Goal: Task Accomplishment & Management: Use online tool/utility

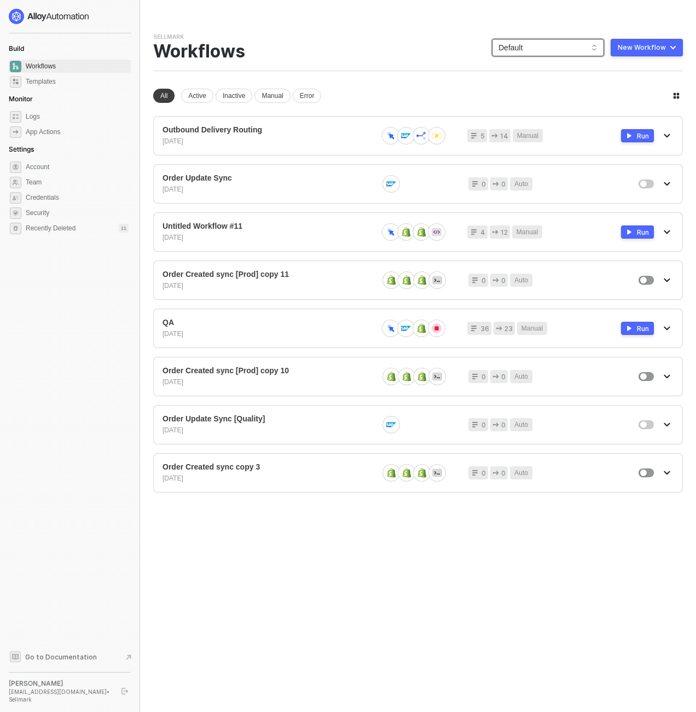
click at [531, 43] on span "Default" at bounding box center [548, 47] width 99 height 16
click at [524, 182] on div "KJRests" at bounding box center [560, 180] width 80 height 13
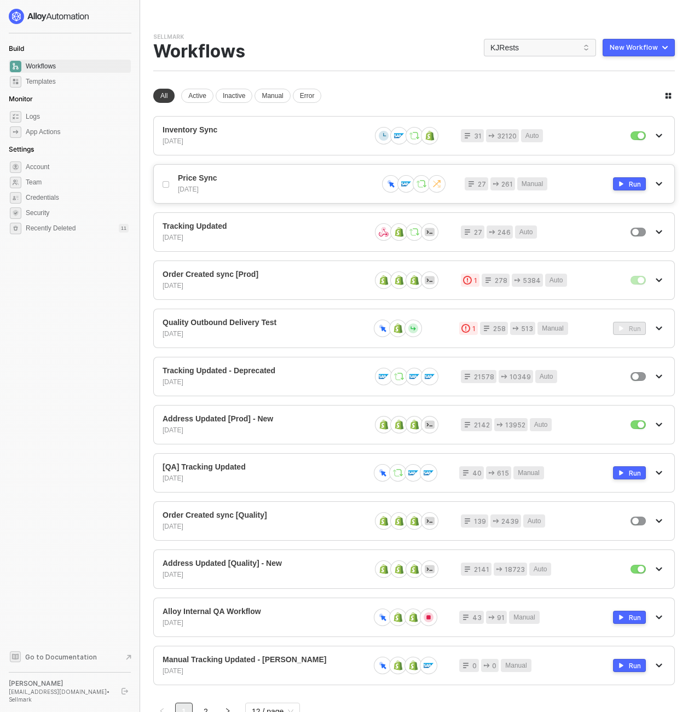
click at [308, 172] on div "Price Sync 2 days ago 27 261 Manual Run" at bounding box center [414, 183] width 522 height 39
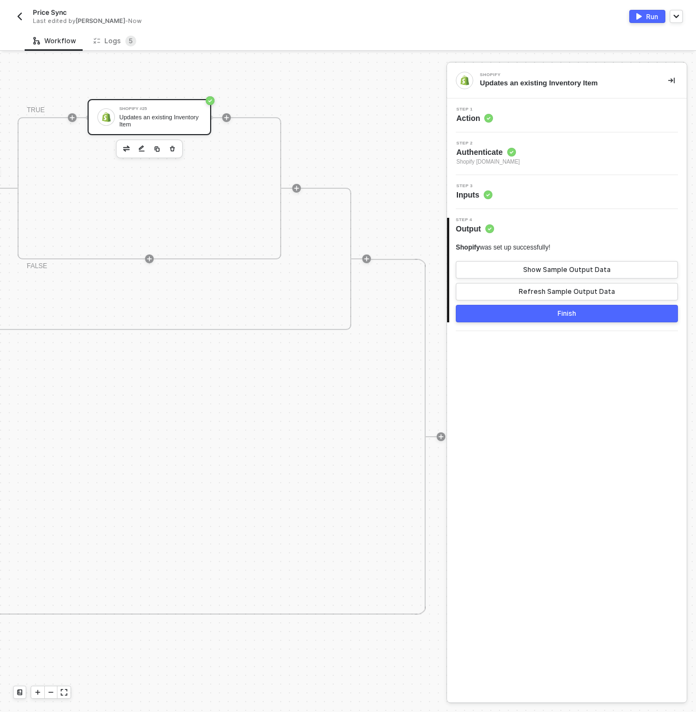
scroll to position [383, 1051]
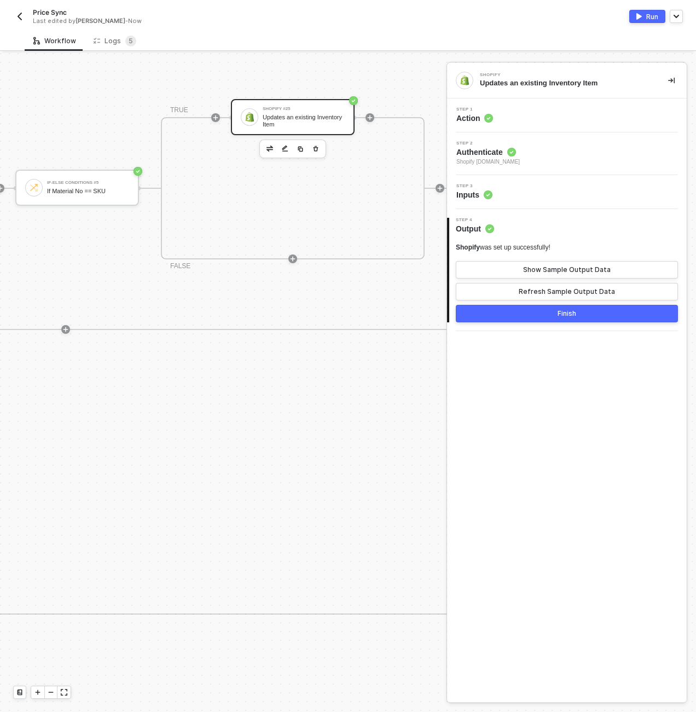
click at [314, 112] on div "Shopify #25 Updates an existing Inventory Item" at bounding box center [304, 117] width 82 height 21
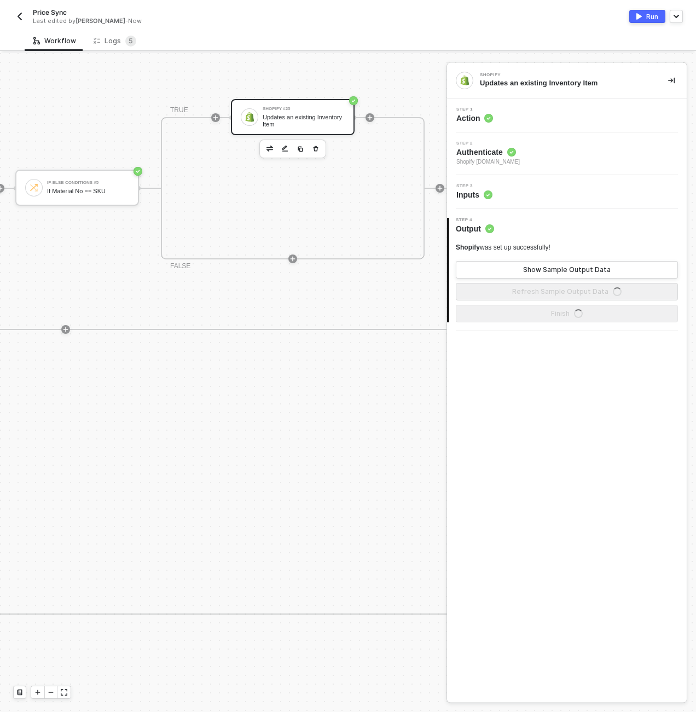
click at [512, 178] on div "Step 3 Inputs" at bounding box center [567, 192] width 240 height 34
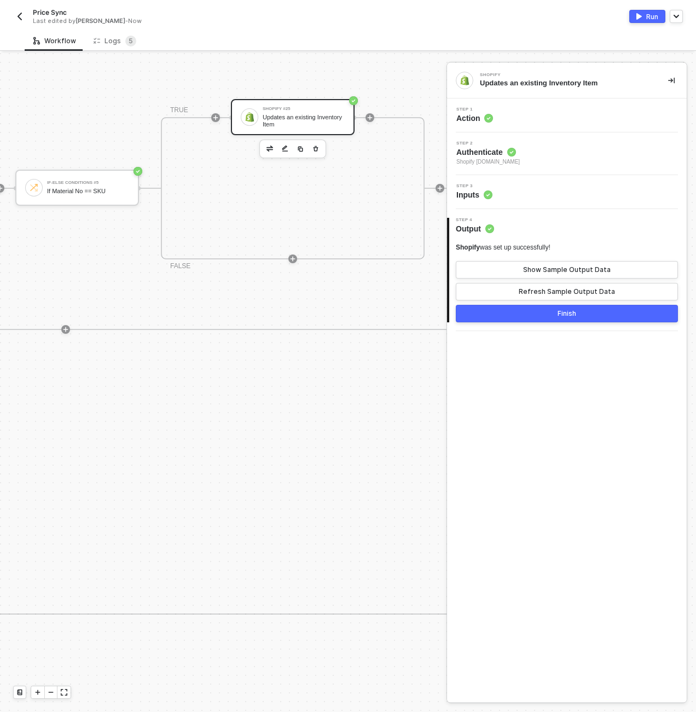
click at [515, 192] on div "Step 3 Inputs" at bounding box center [568, 192] width 237 height 16
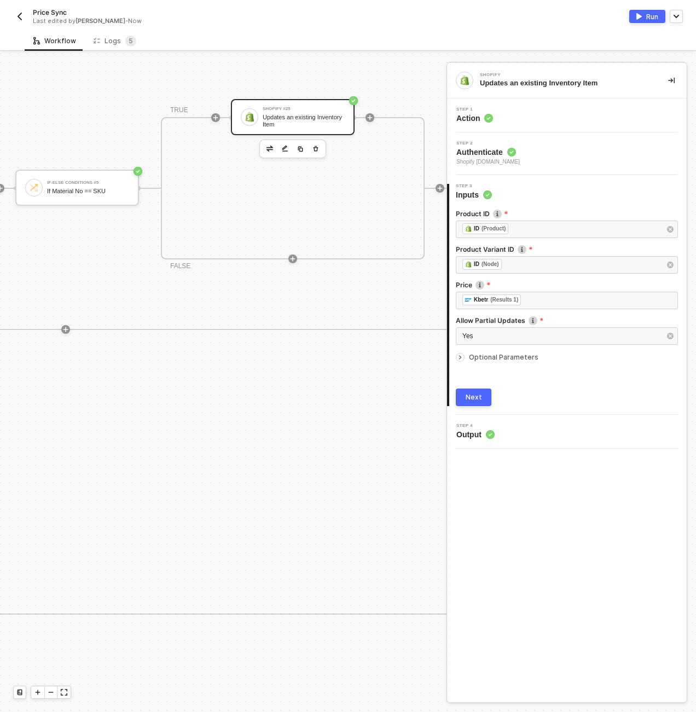
click at [492, 360] on span "Optional Parameters" at bounding box center [504, 357] width 70 height 8
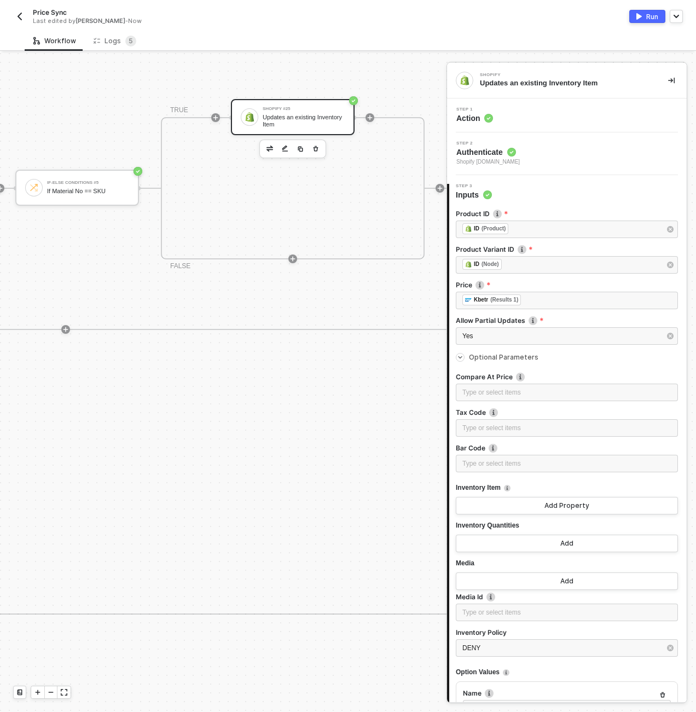
click at [492, 360] on span "Optional Parameters" at bounding box center [504, 357] width 70 height 8
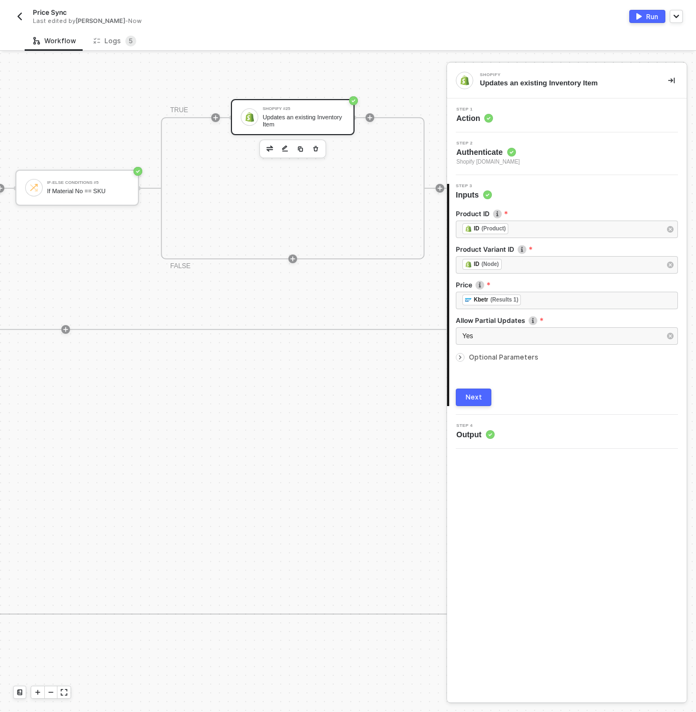
click at [344, 372] on div "If-Else Conditions If Material No Contains 'KJ' TRUE SAP S/4HANA #4 READ Online…" at bounding box center [3, 259] width 1024 height 356
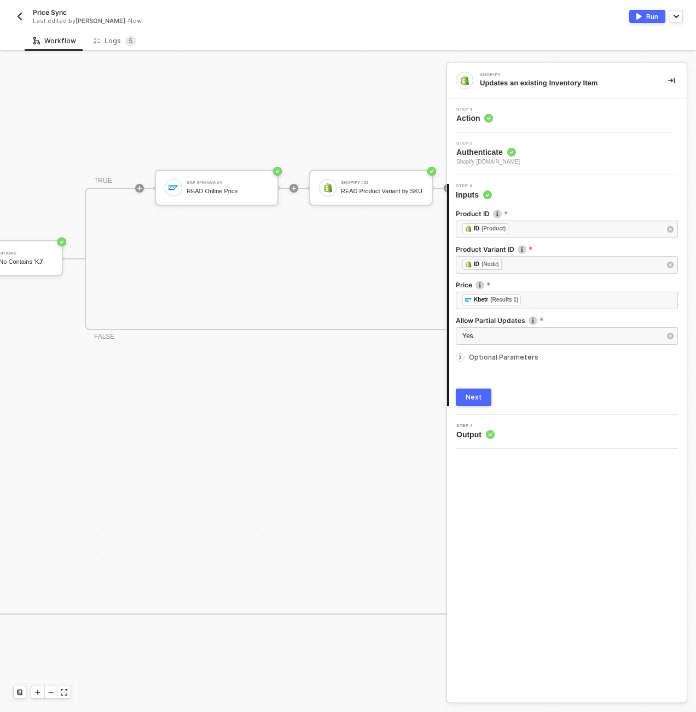
scroll to position [383, 0]
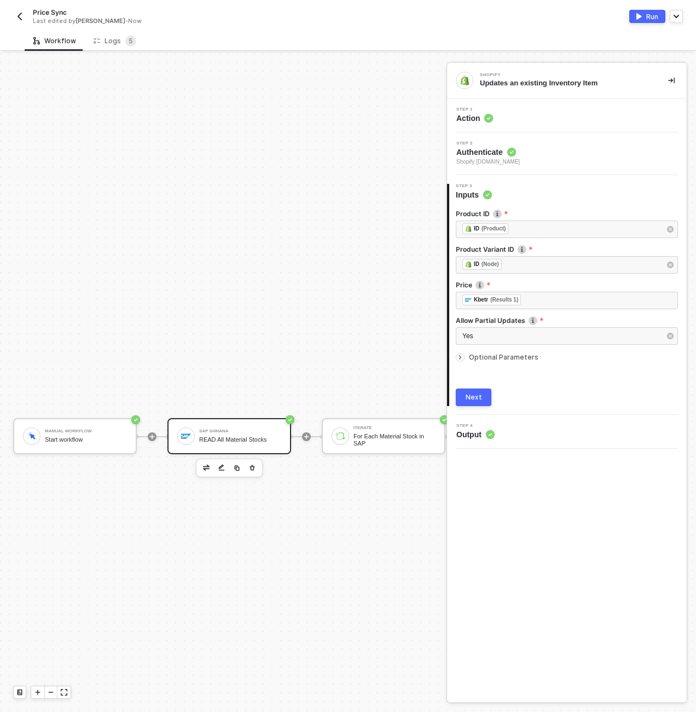
click at [238, 427] on div "SAP S/4HANA READ All Material Stocks" at bounding box center [240, 436] width 82 height 21
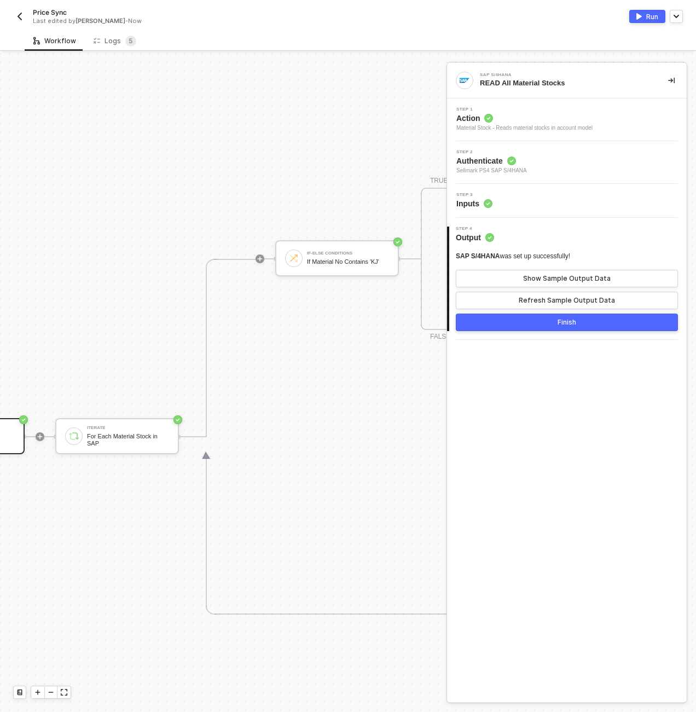
scroll to position [383, 329]
click at [511, 192] on div "Step 3 Inputs" at bounding box center [567, 201] width 240 height 34
click at [511, 205] on div "Step 3 Inputs" at bounding box center [568, 201] width 237 height 16
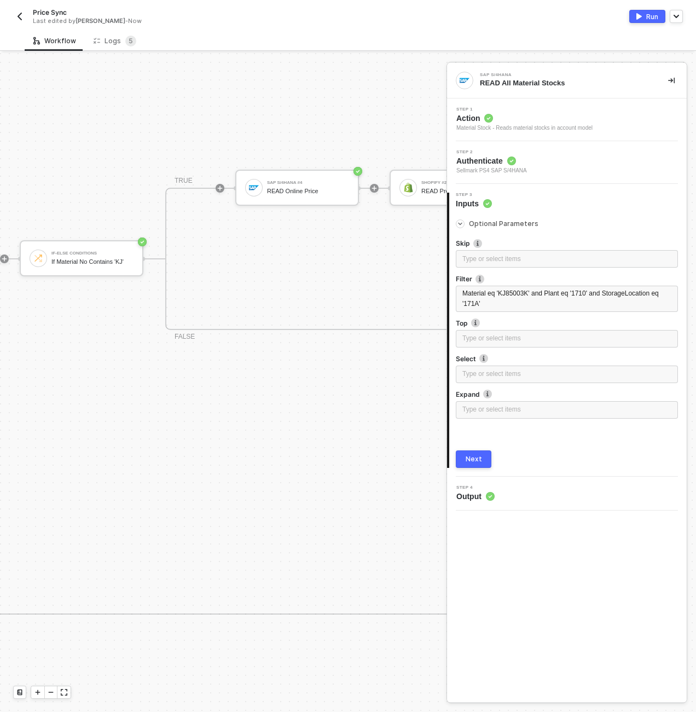
scroll to position [383, 526]
click at [639, 16] on img "button" at bounding box center [639, 16] width 5 height 7
click at [203, 41] on div "Workflow Logs 5" at bounding box center [361, 41] width 672 height 20
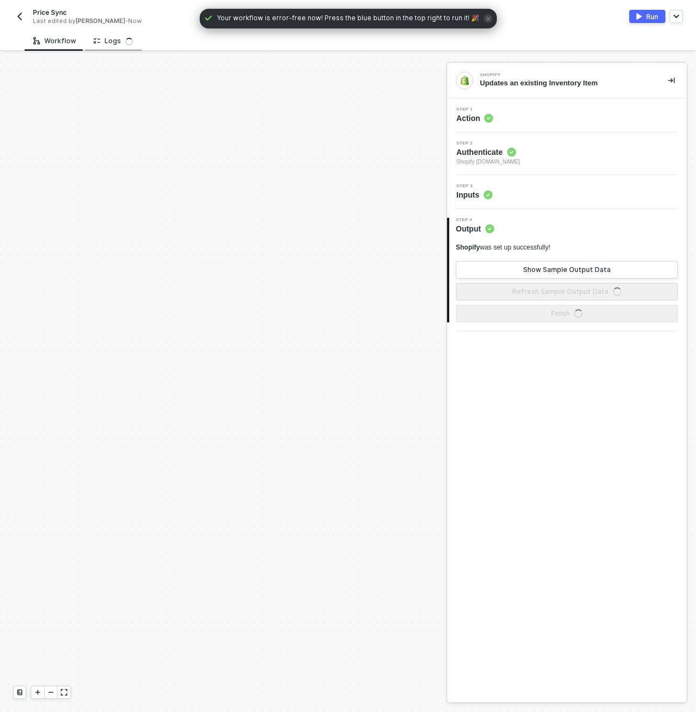
scroll to position [383, 0]
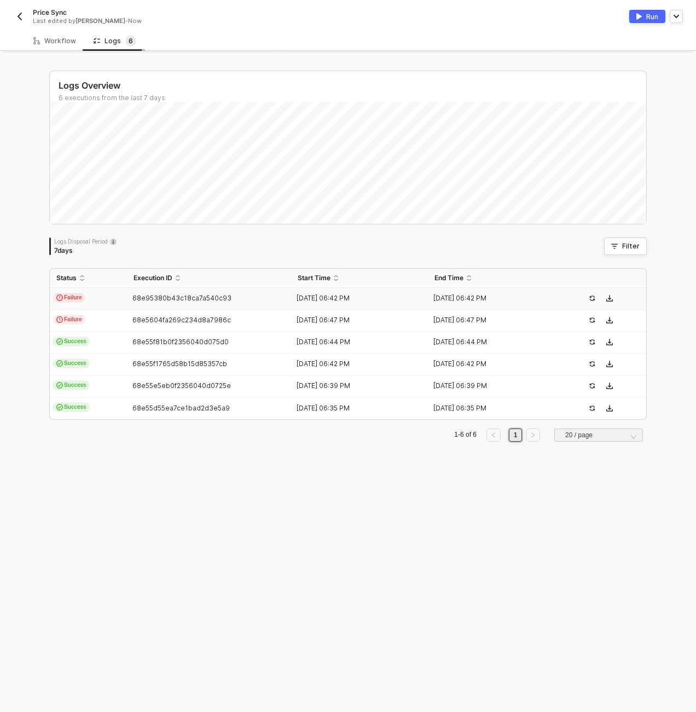
click at [119, 306] on td "Failure" at bounding box center [88, 299] width 77 height 22
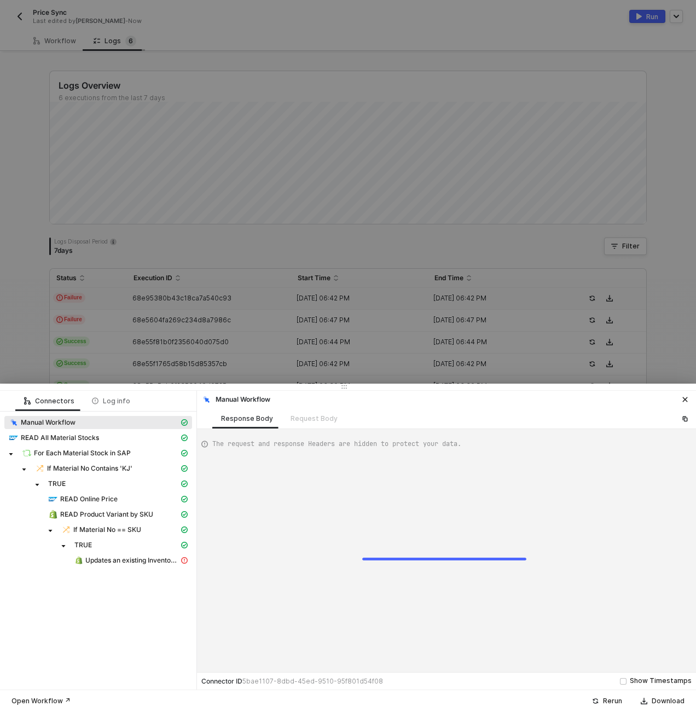
type textarea "{ "json": {}, "id": "881e0732-be1b-4fa3-b47e-0b0820ed0f15" }"
drag, startPoint x: 155, startPoint y: 556, endPoint x: 151, endPoint y: 560, distance: 5.8
click at [155, 556] on div "Updates an existing Inventory Item" at bounding box center [126, 561] width 105 height 10
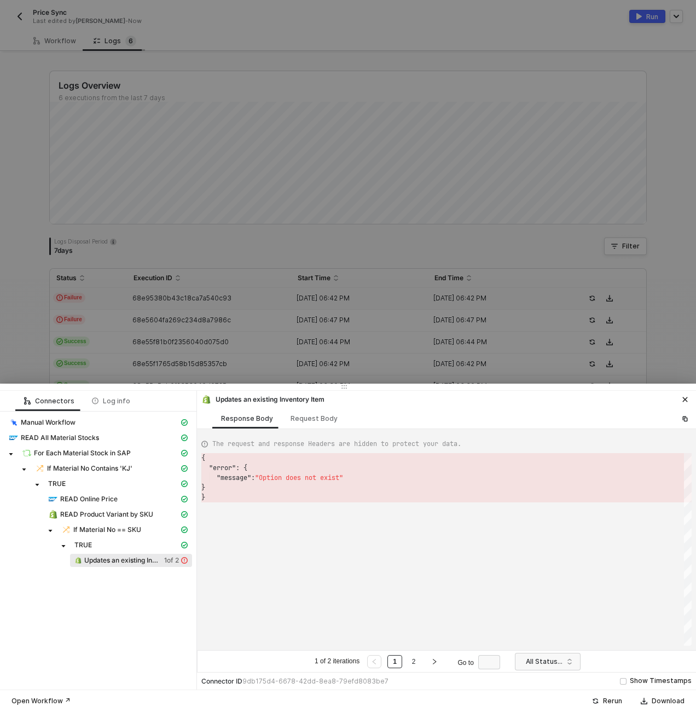
scroll to position [39, 0]
click at [280, 148] on div at bounding box center [348, 356] width 696 height 712
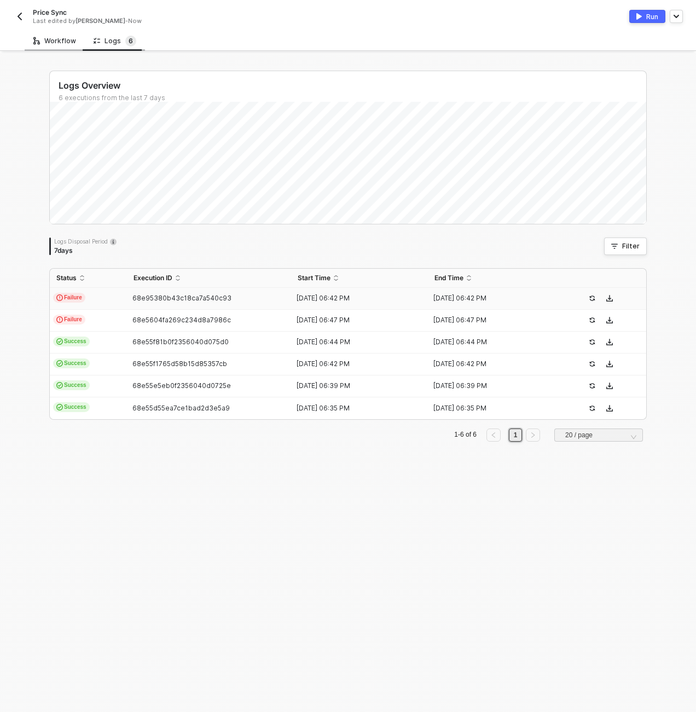
click at [56, 41] on div "Workflow" at bounding box center [54, 41] width 43 height 9
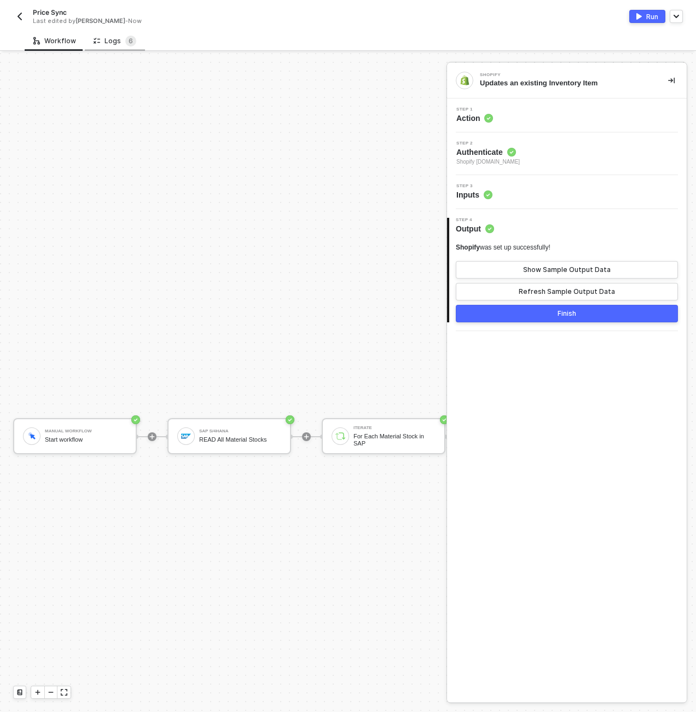
click at [514, 193] on div "Step 3 Inputs" at bounding box center [568, 192] width 237 height 16
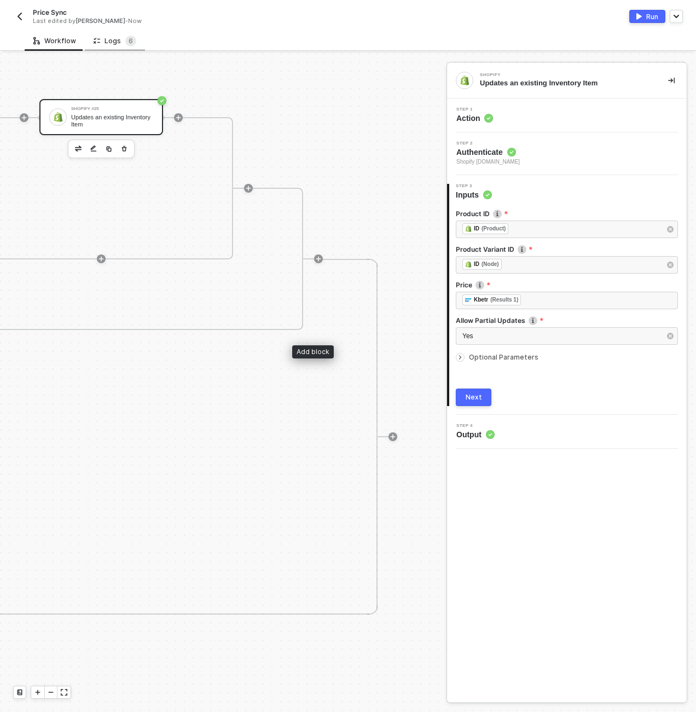
scroll to position [383, 1270]
click at [93, 124] on div "Updates an existing Inventory Item" at bounding box center [93, 121] width 82 height 14
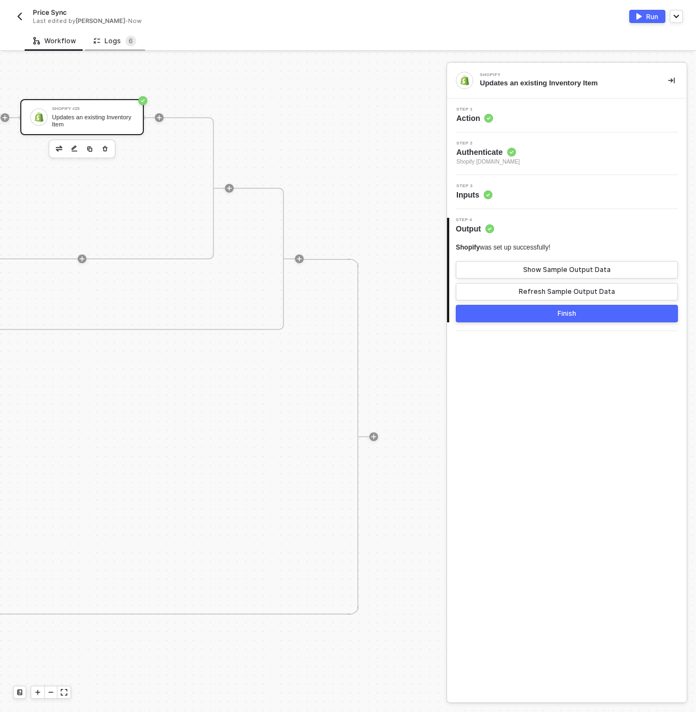
click at [530, 193] on div "Step 3 Inputs" at bounding box center [568, 192] width 237 height 16
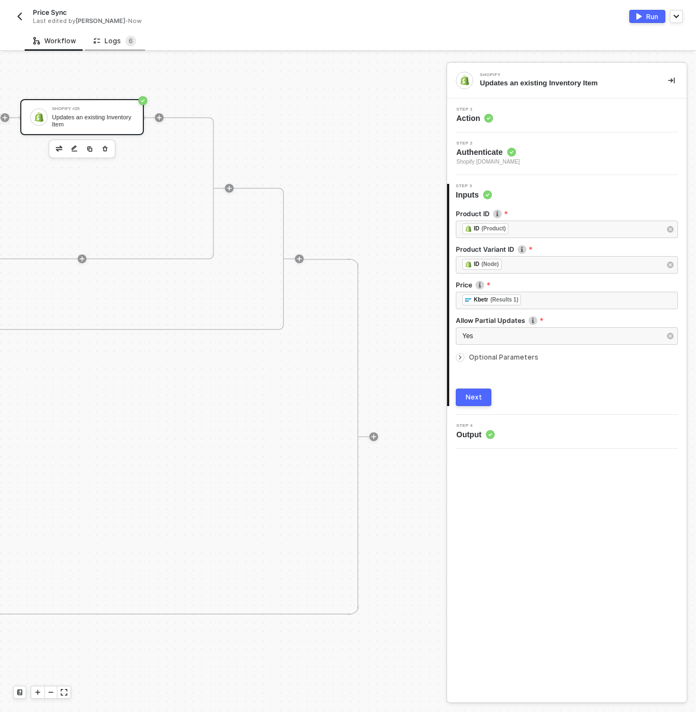
click at [494, 359] on span "Optional Parameters" at bounding box center [504, 357] width 70 height 8
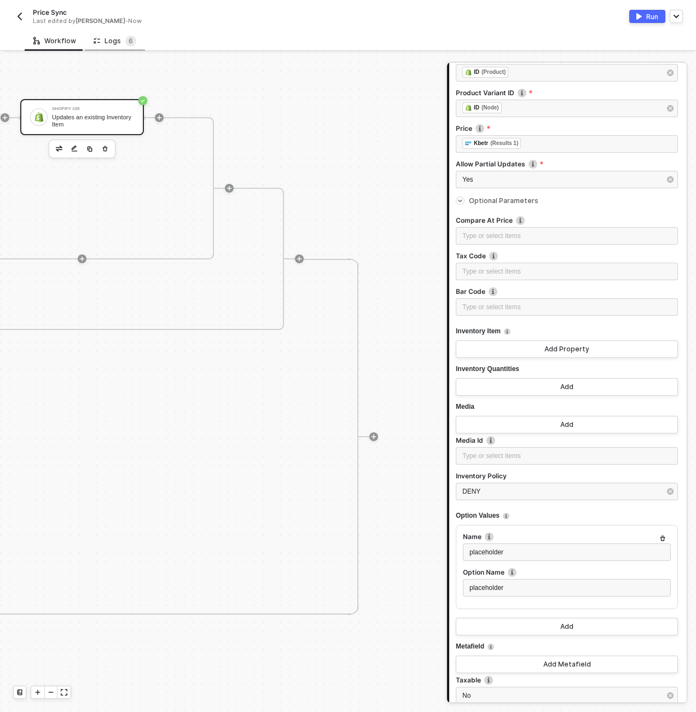
scroll to position [251, 0]
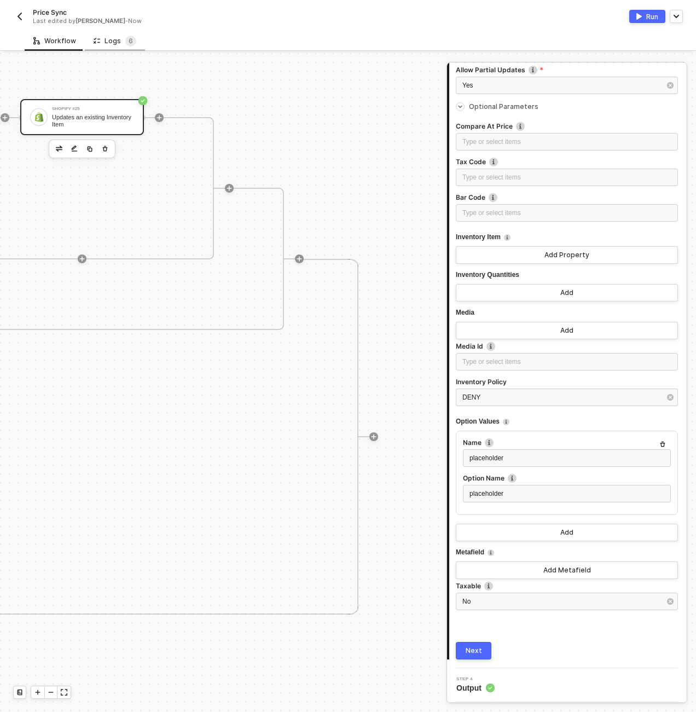
click at [661, 442] on icon "button" at bounding box center [663, 444] width 5 height 5
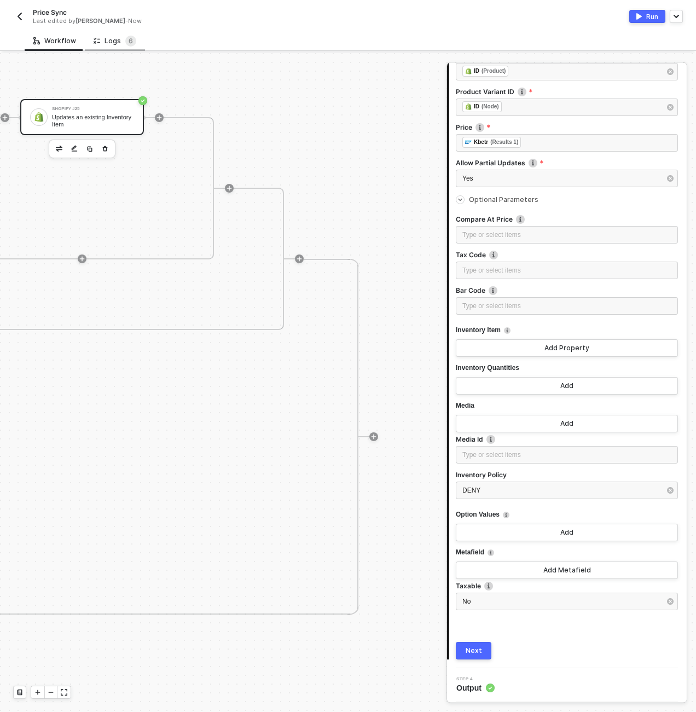
scroll to position [158, 0]
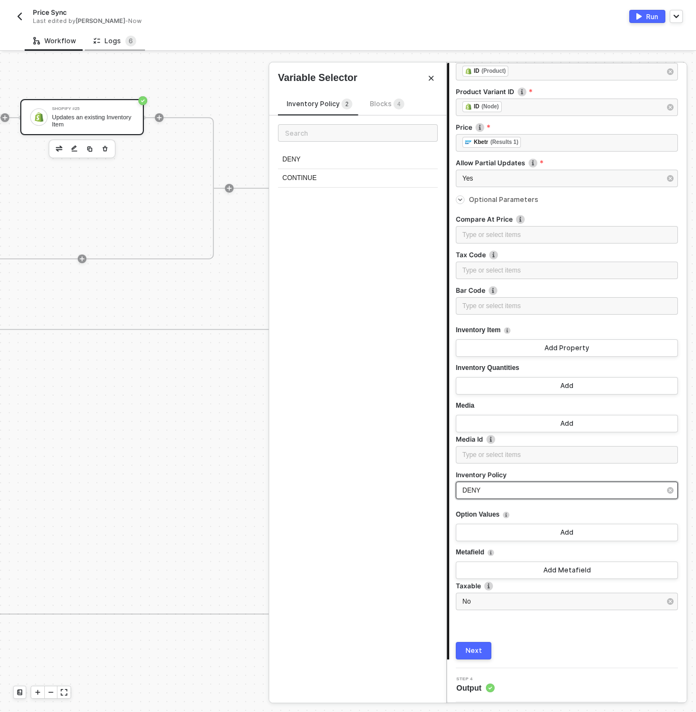
click at [499, 488] on div "DENY" at bounding box center [562, 491] width 198 height 10
click at [474, 645] on button "Next" at bounding box center [474, 651] width 36 height 18
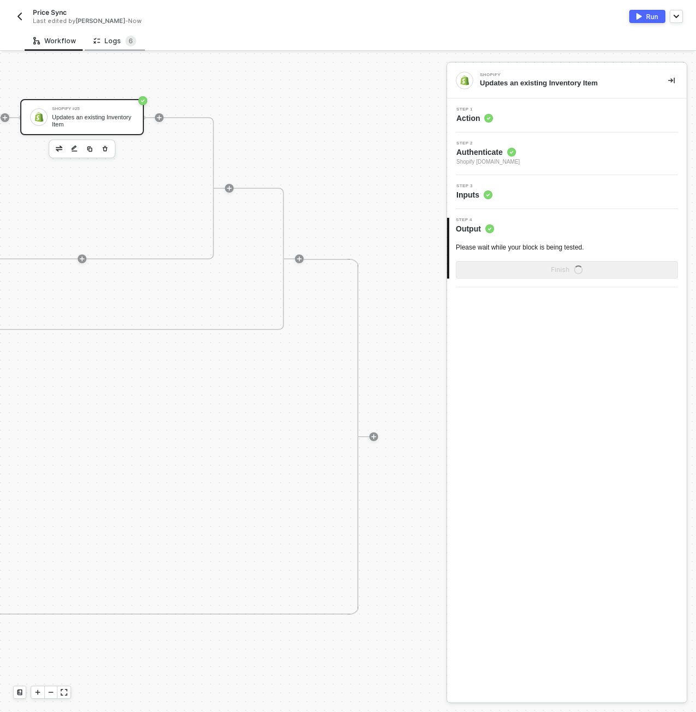
scroll to position [0, 0]
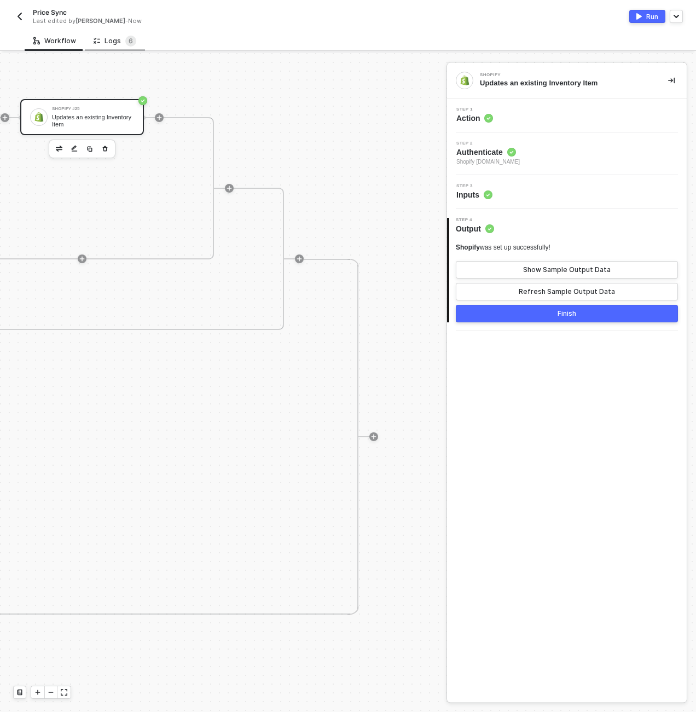
click at [539, 118] on div "Step 1 Action" at bounding box center [568, 115] width 237 height 16
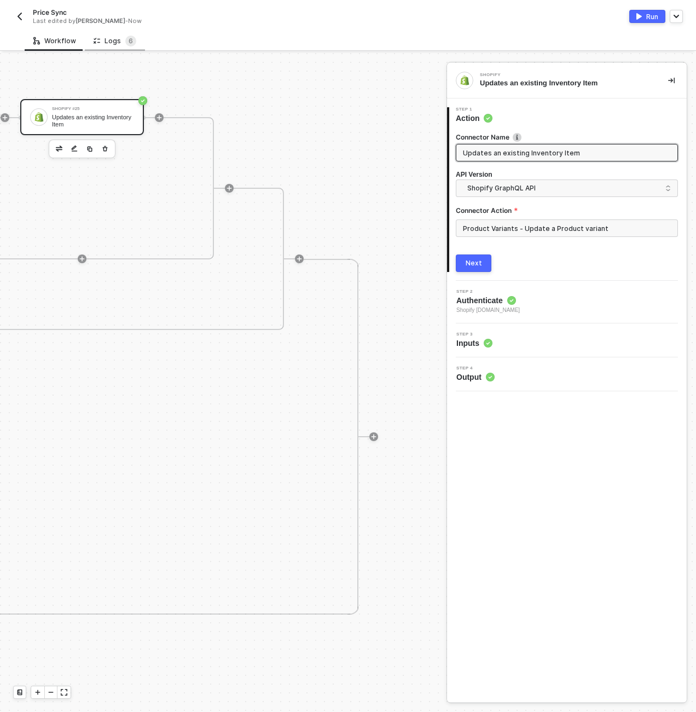
click at [535, 145] on span "Updates an existing Inventory Item" at bounding box center [567, 153] width 222 height 18
click at [539, 154] on input "Updates an existing Inventory Item" at bounding box center [566, 153] width 206 height 12
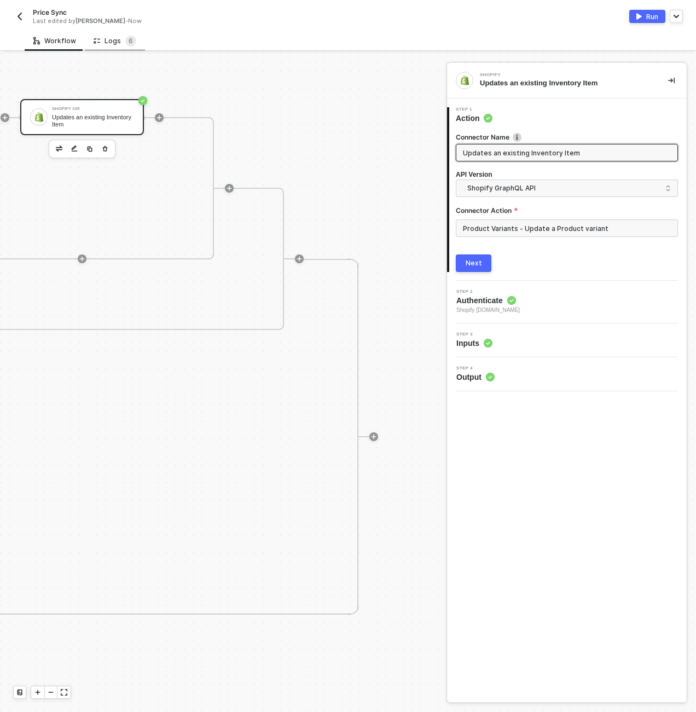
click at [539, 154] on input "Updates an existing Inventory Item" at bounding box center [566, 153] width 206 height 12
type input "UPDATE Price"
click at [485, 261] on button "Next" at bounding box center [474, 264] width 36 height 18
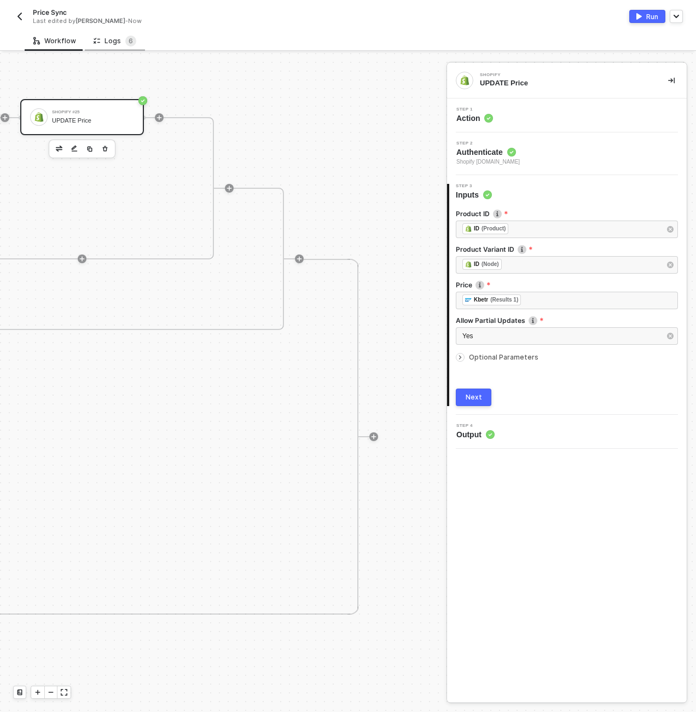
click at [476, 398] on div "Next" at bounding box center [474, 397] width 16 height 9
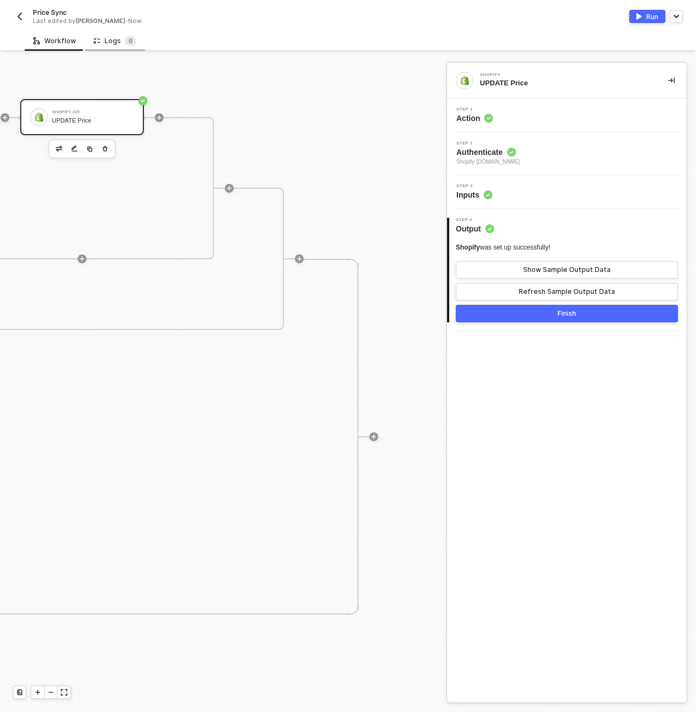
click at [534, 320] on button "Finish" at bounding box center [567, 314] width 222 height 18
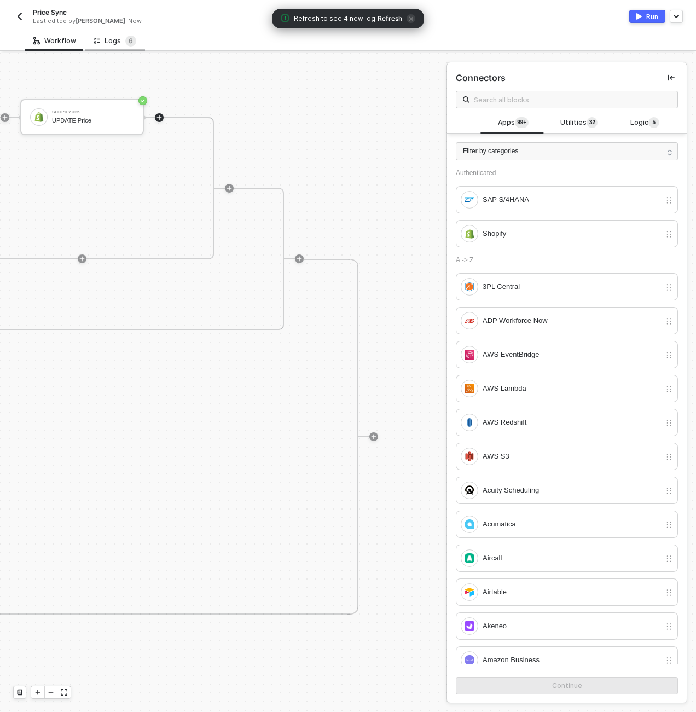
click at [642, 13] on button "Run" at bounding box center [648, 16] width 36 height 13
click at [372, 142] on div "Manual Workflow Start workflow SAP S/4HANA READ All Material Stocks Iterate For…" at bounding box center [223, 382] width 447 height 659
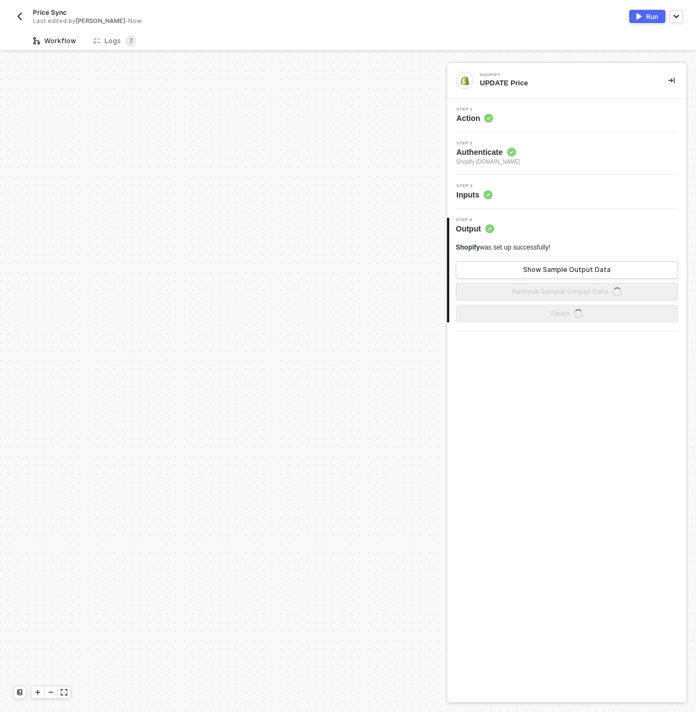
scroll to position [383, 0]
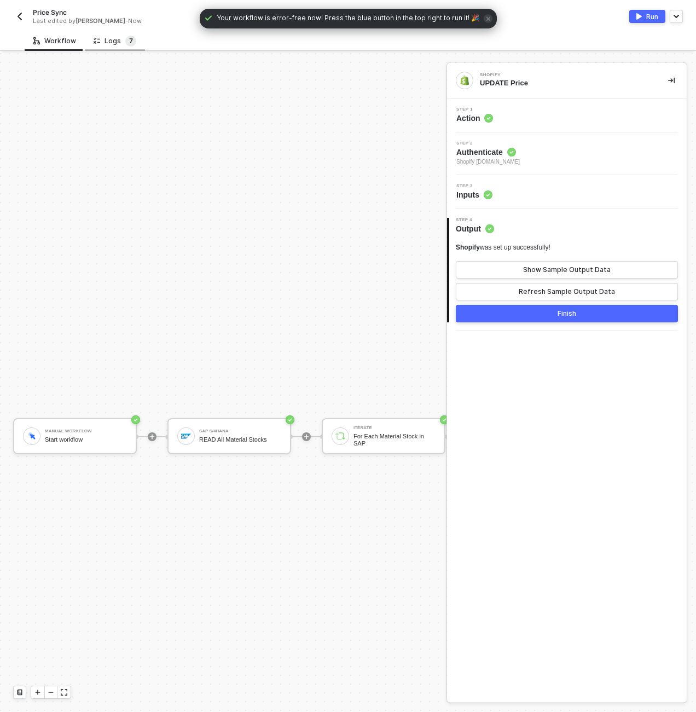
click at [125, 45] on span "7" at bounding box center [130, 41] width 11 height 11
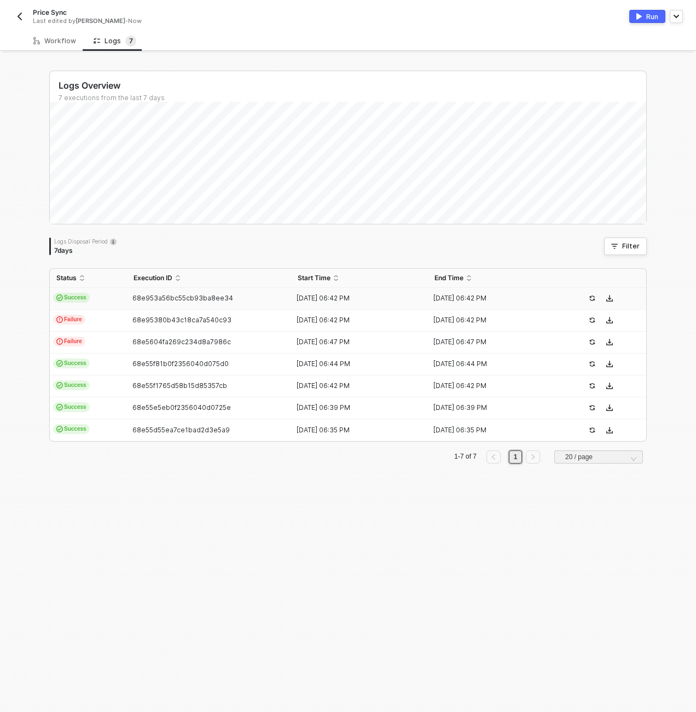
click at [116, 297] on td "Success" at bounding box center [88, 299] width 77 height 22
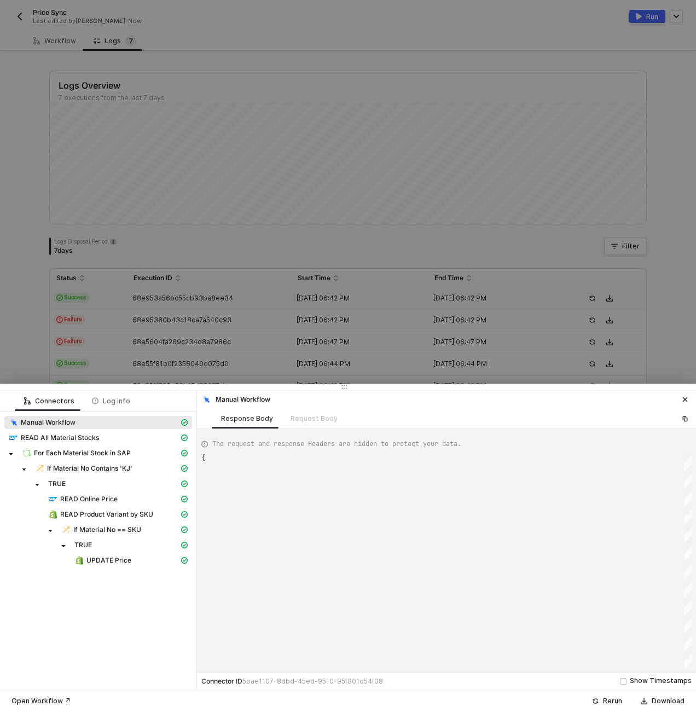
type textarea "{ "json": {}, "id": "649bf256-bb38-444d-8a90-fe1707a2fc64" }"
click at [144, 558] on div "UPDATE Price" at bounding box center [126, 561] width 105 height 10
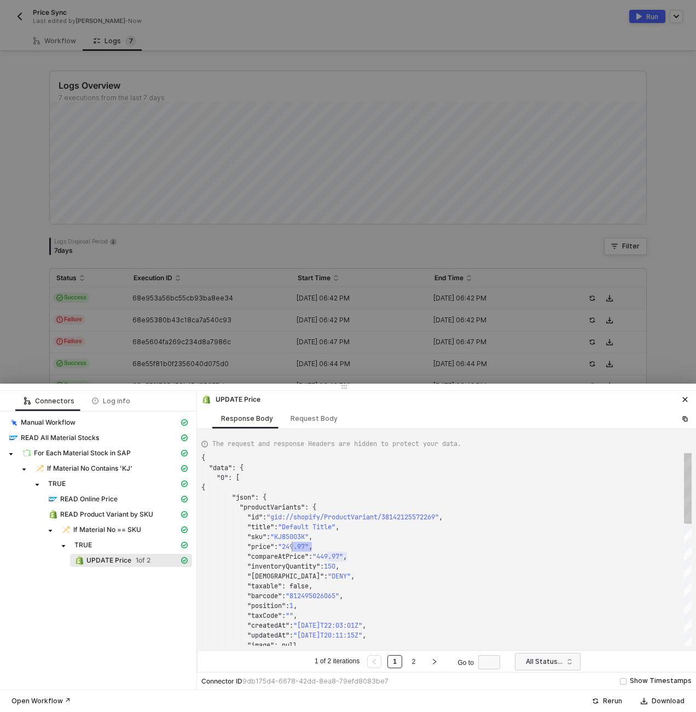
scroll to position [89, 87]
drag, startPoint x: 313, startPoint y: 549, endPoint x: 290, endPoint y: 550, distance: 22.5
click at [438, 150] on div at bounding box center [348, 356] width 696 height 712
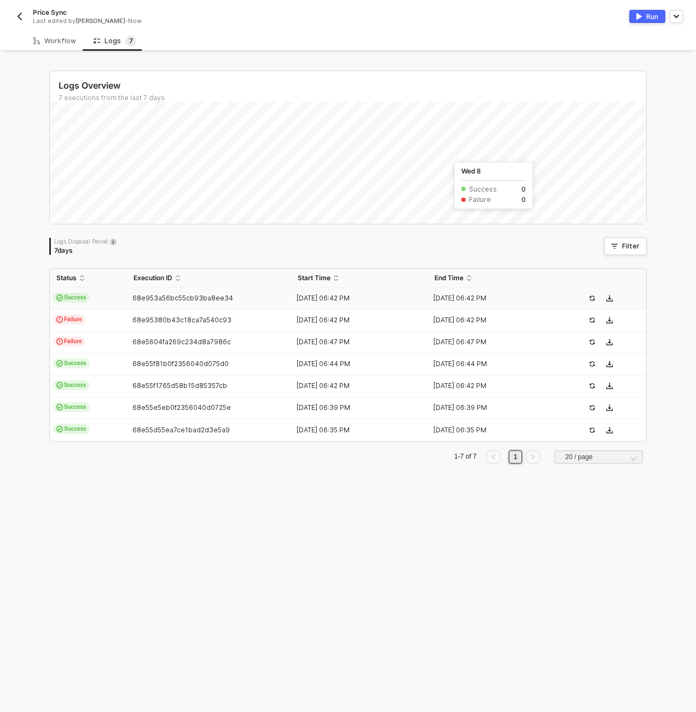
click at [144, 300] on span "68e953a56bc55cb93ba8ee34" at bounding box center [183, 298] width 101 height 8
type textarea "{ "json": {}, "id": "649bf256-bb38-444d-8a90-fe1707a2fc64" }"
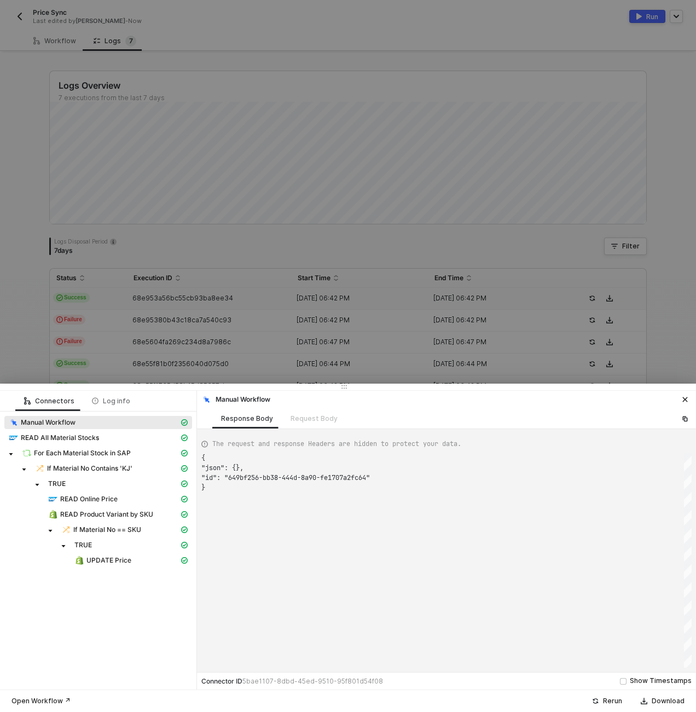
scroll to position [30, 0]
